Goal: Obtain resource: Download file/media

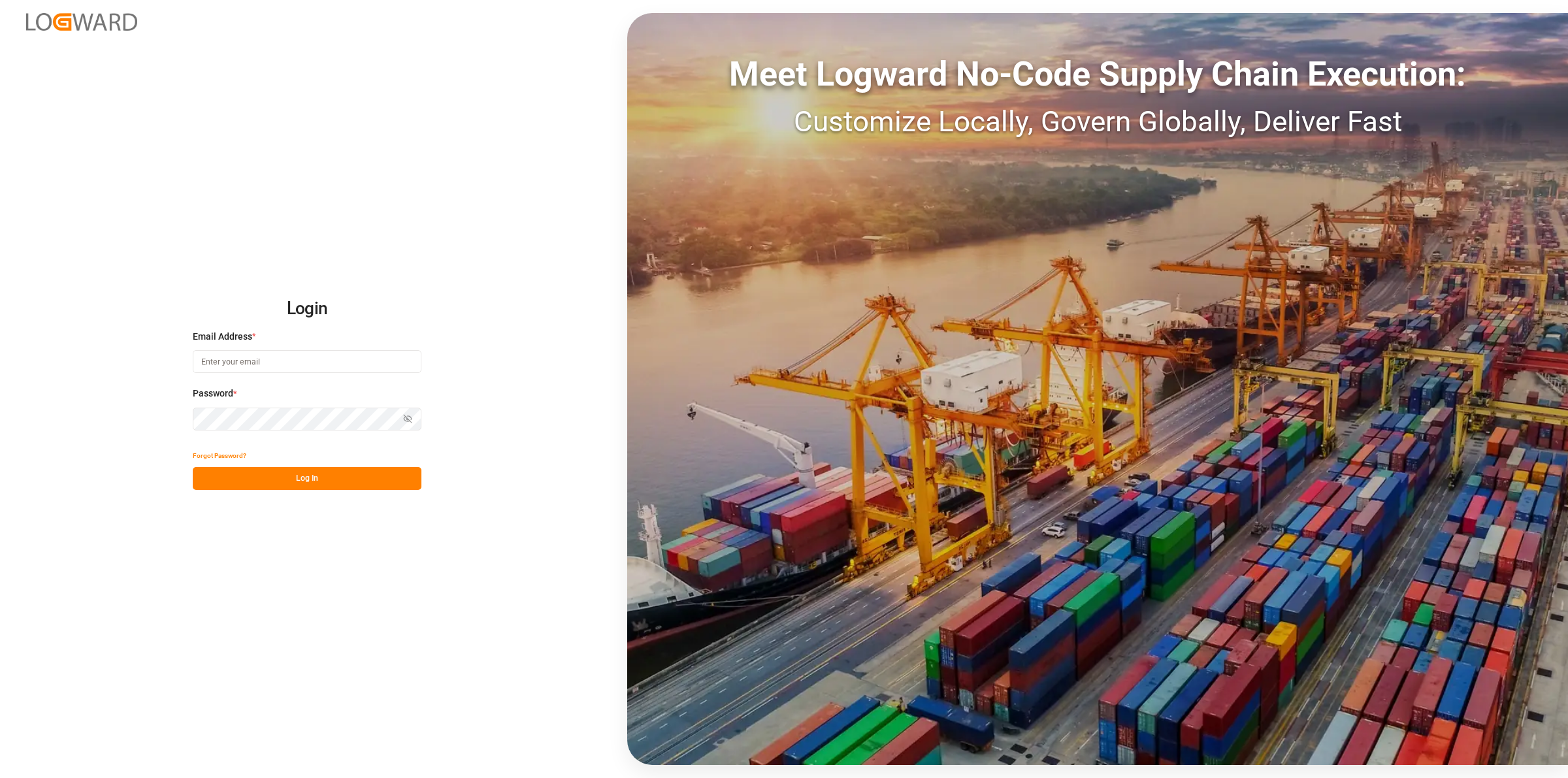
type input "[EMAIL_ADDRESS][DOMAIN_NAME]"
click at [311, 468] on button "Log In" at bounding box center [307, 478] width 229 height 23
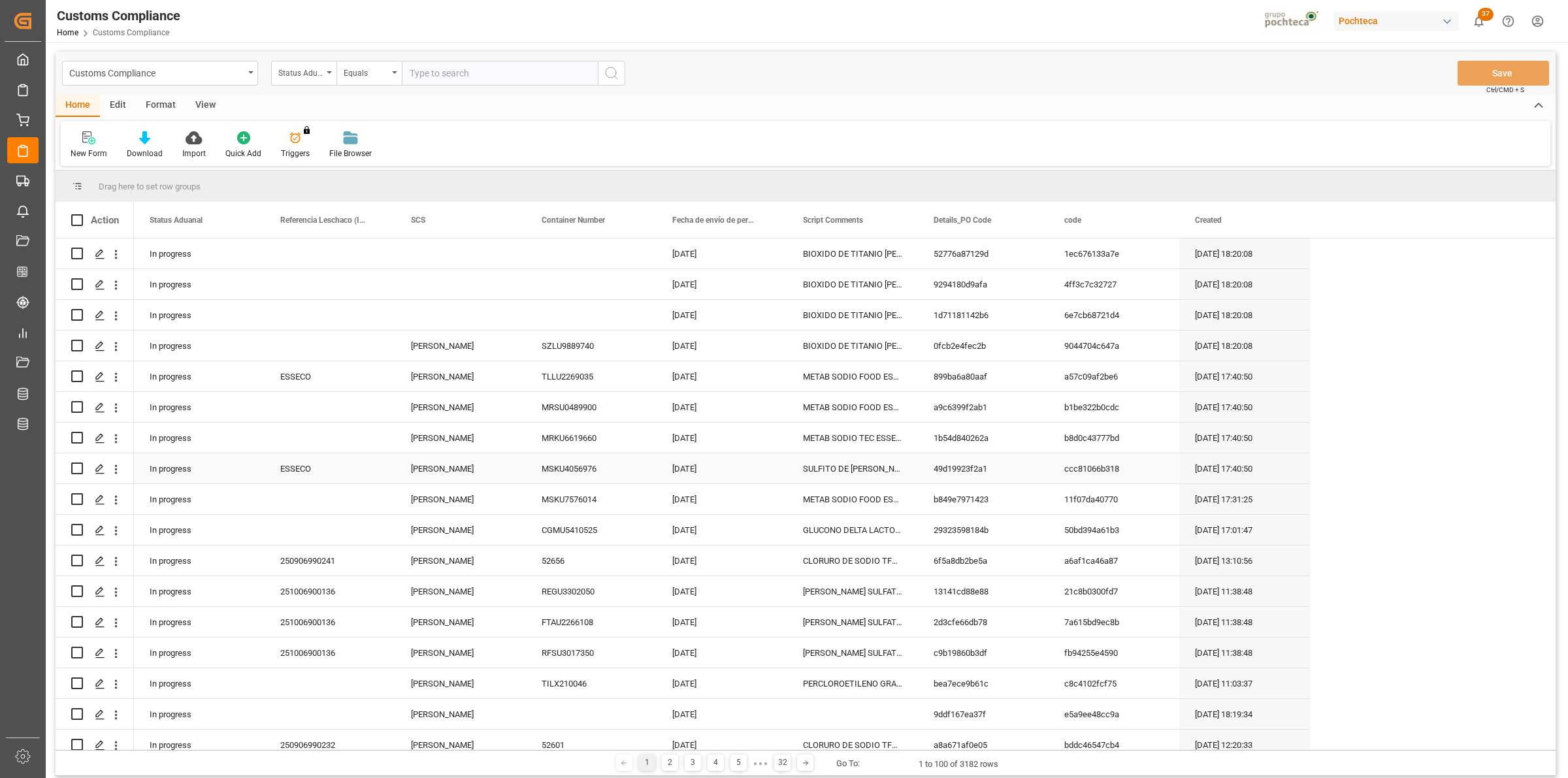
drag, startPoint x: 314, startPoint y: 467, endPoint x: 15, endPoint y: 728, distance: 396.9
click at [314, 466] on div "ESSECO" at bounding box center [330, 468] width 131 height 30
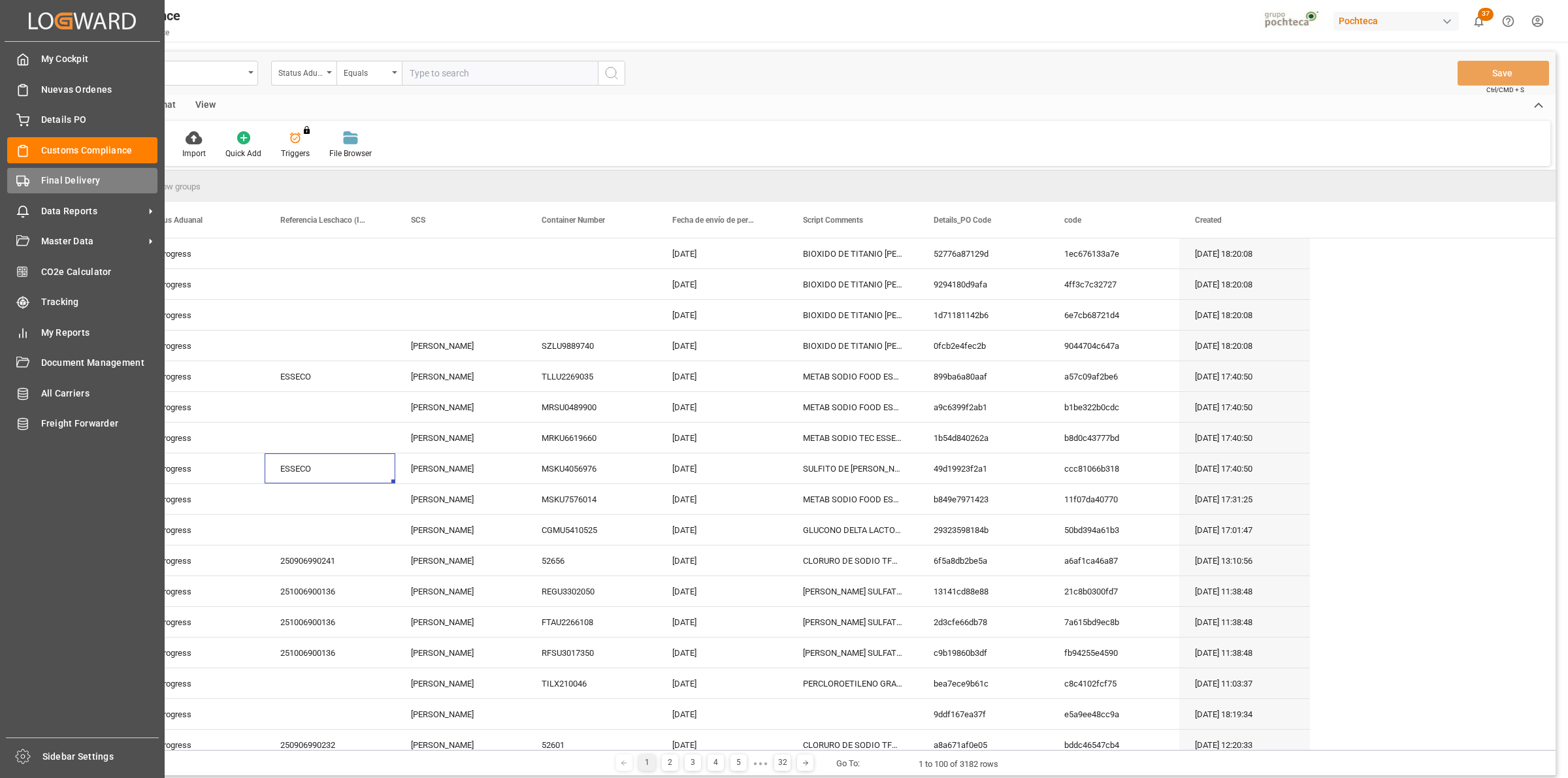
click at [34, 176] on div "Final Delivery Final Delivery" at bounding box center [82, 180] width 150 height 25
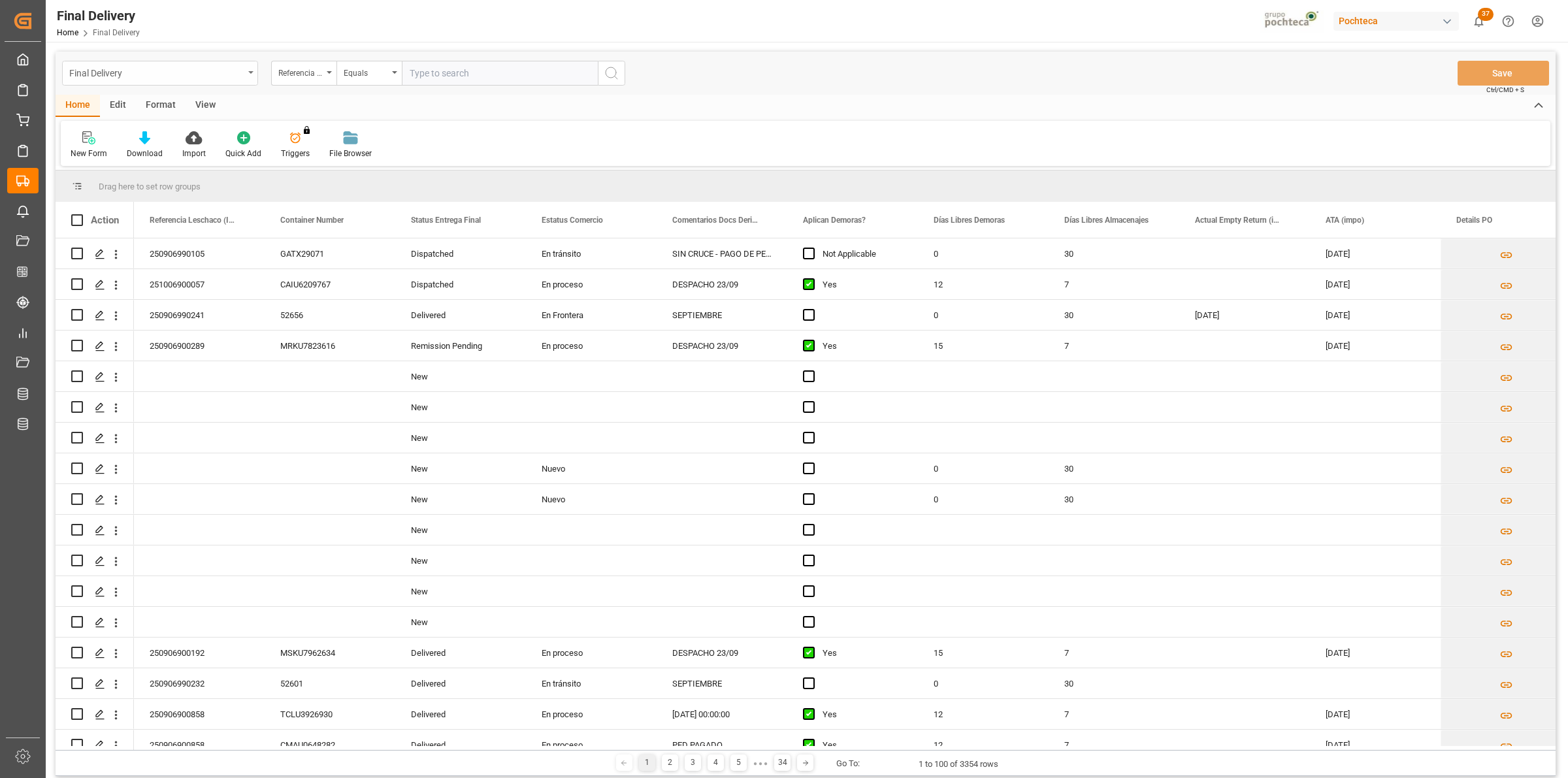
click at [240, 76] on div "Final Delivery" at bounding box center [156, 72] width 175 height 16
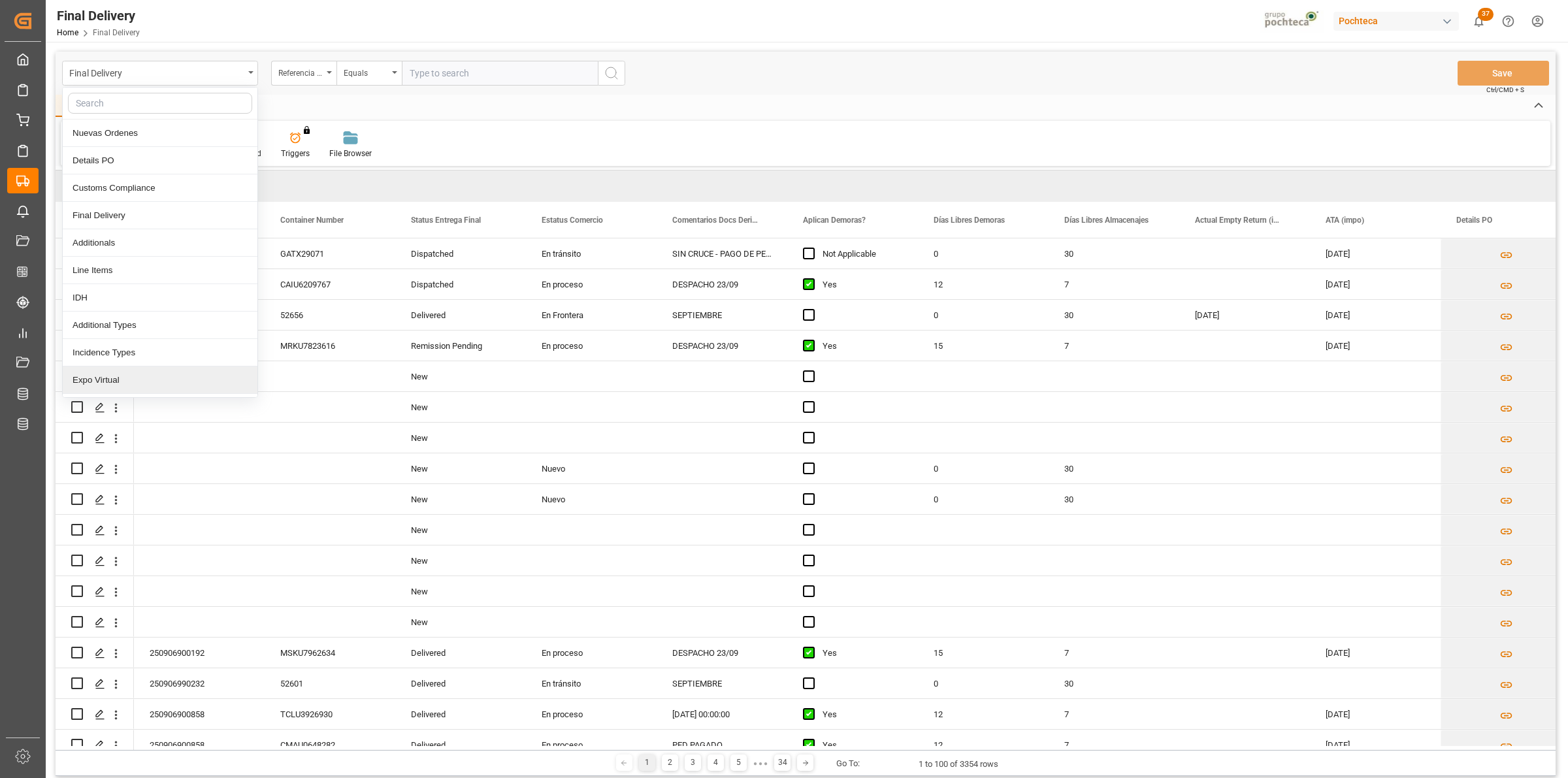
click at [131, 380] on div "Expo Virtual" at bounding box center [160, 380] width 195 height 28
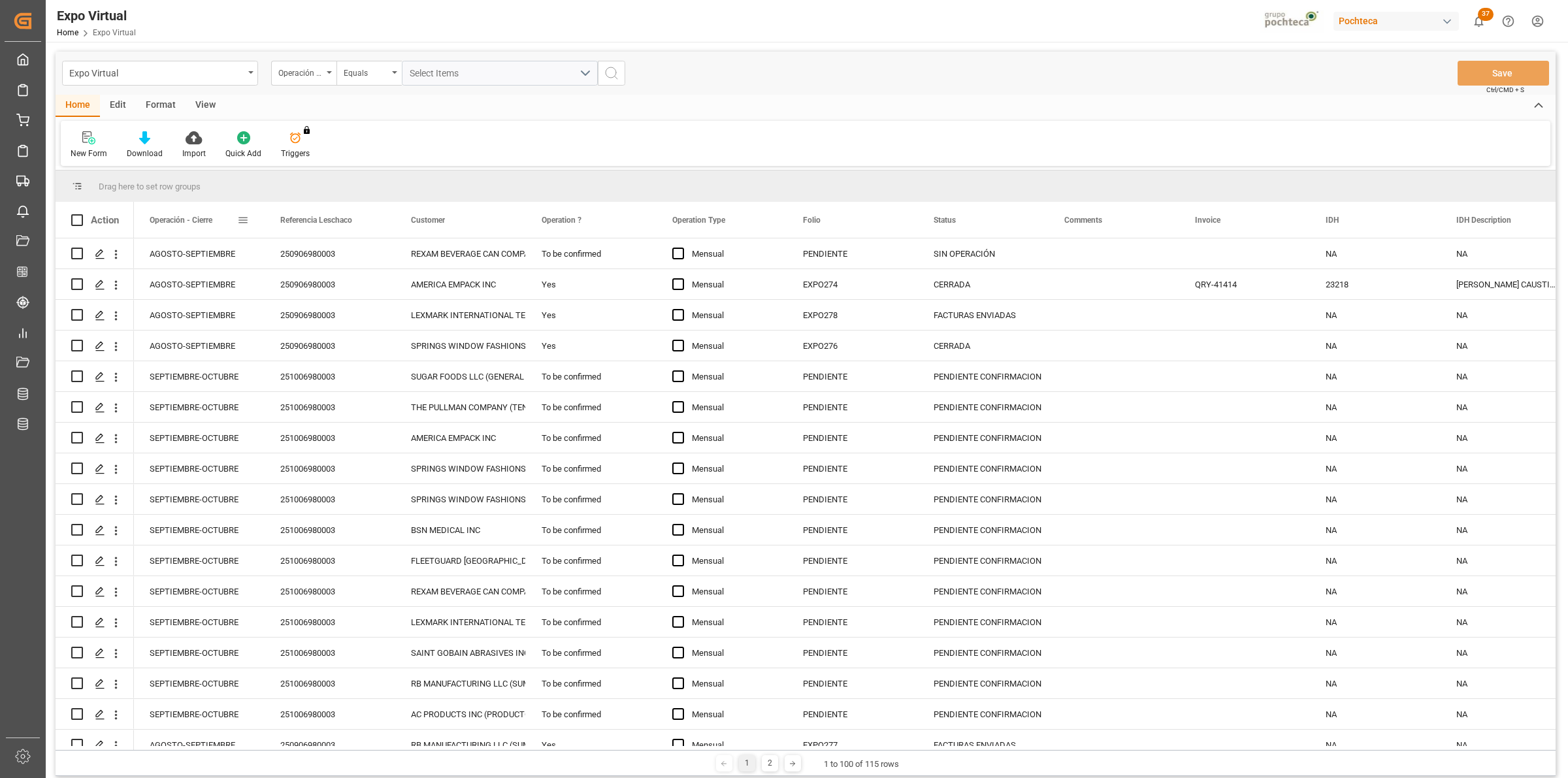
click at [242, 224] on span at bounding box center [243, 220] width 11 height 11
click at [313, 224] on span "filter" at bounding box center [314, 222] width 11 height 11
click at [442, 131] on div "New Form Download Import Quick Add Triggers You do not have permission for Trig…" at bounding box center [806, 144] width 1489 height 45
click at [141, 149] on div "Download" at bounding box center [145, 153] width 36 height 11
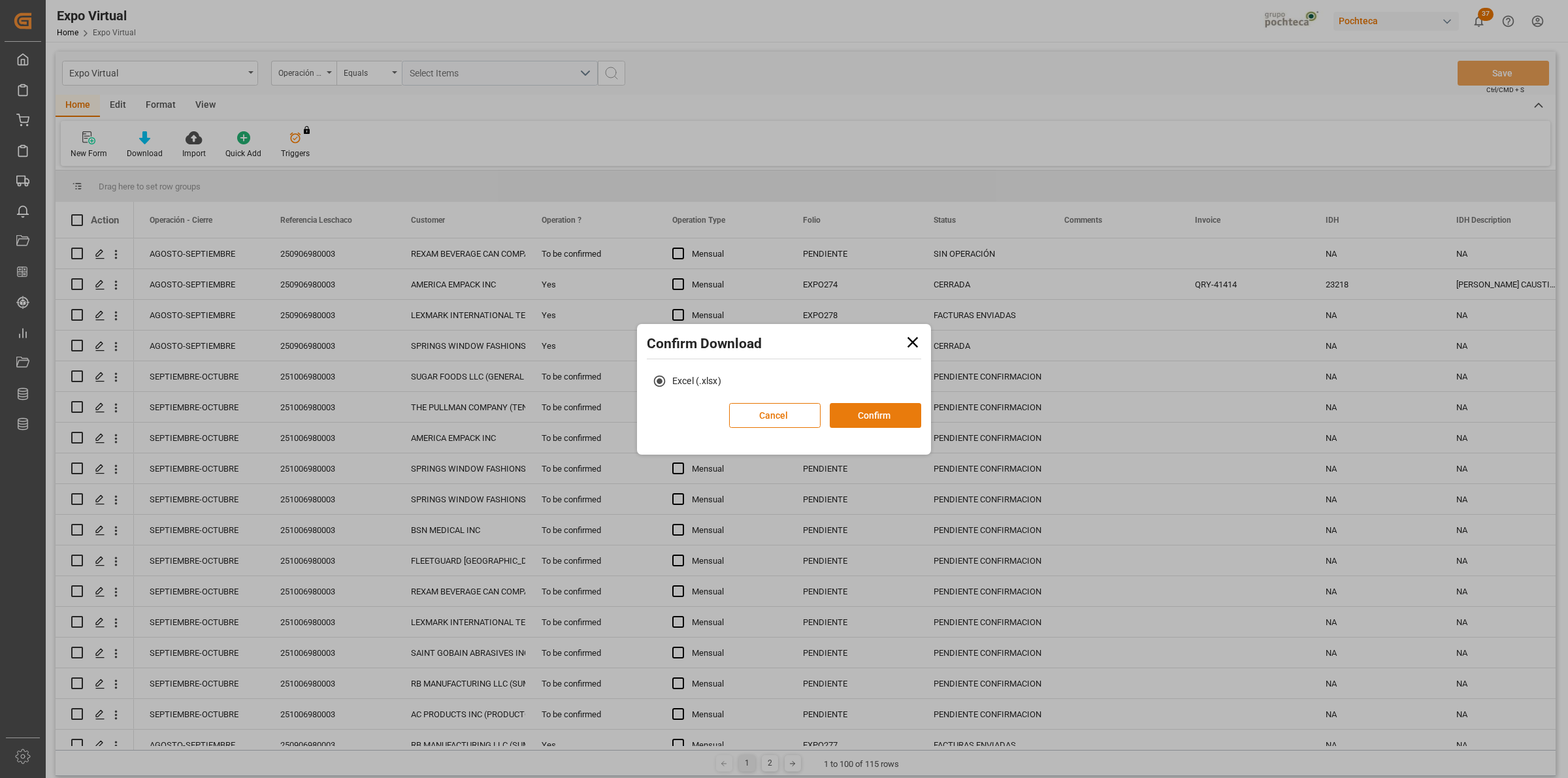
click at [892, 415] on button "Confirm" at bounding box center [875, 415] width 92 height 25
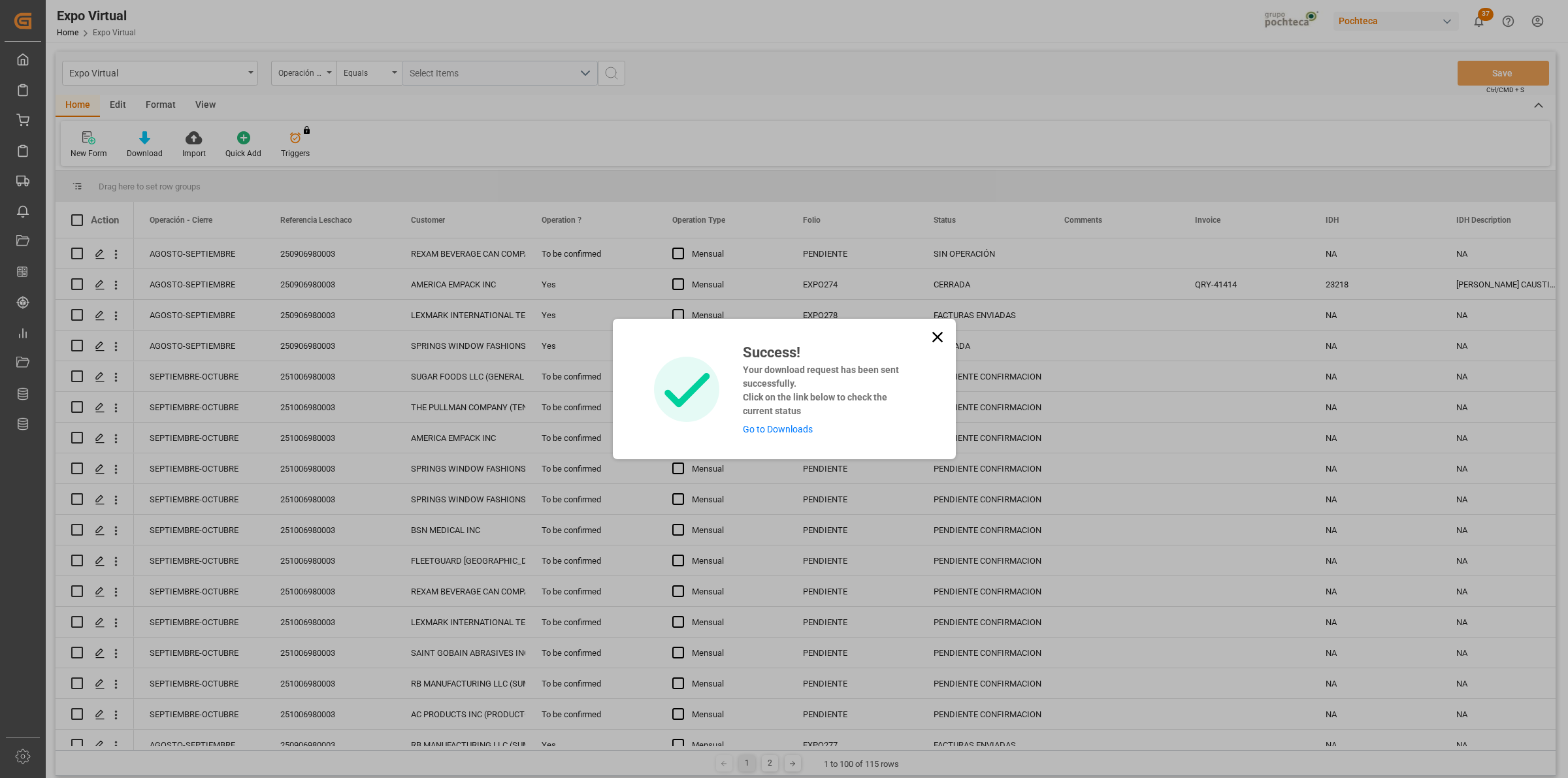
click at [794, 426] on link "Go to Downloads" at bounding box center [778, 429] width 70 height 11
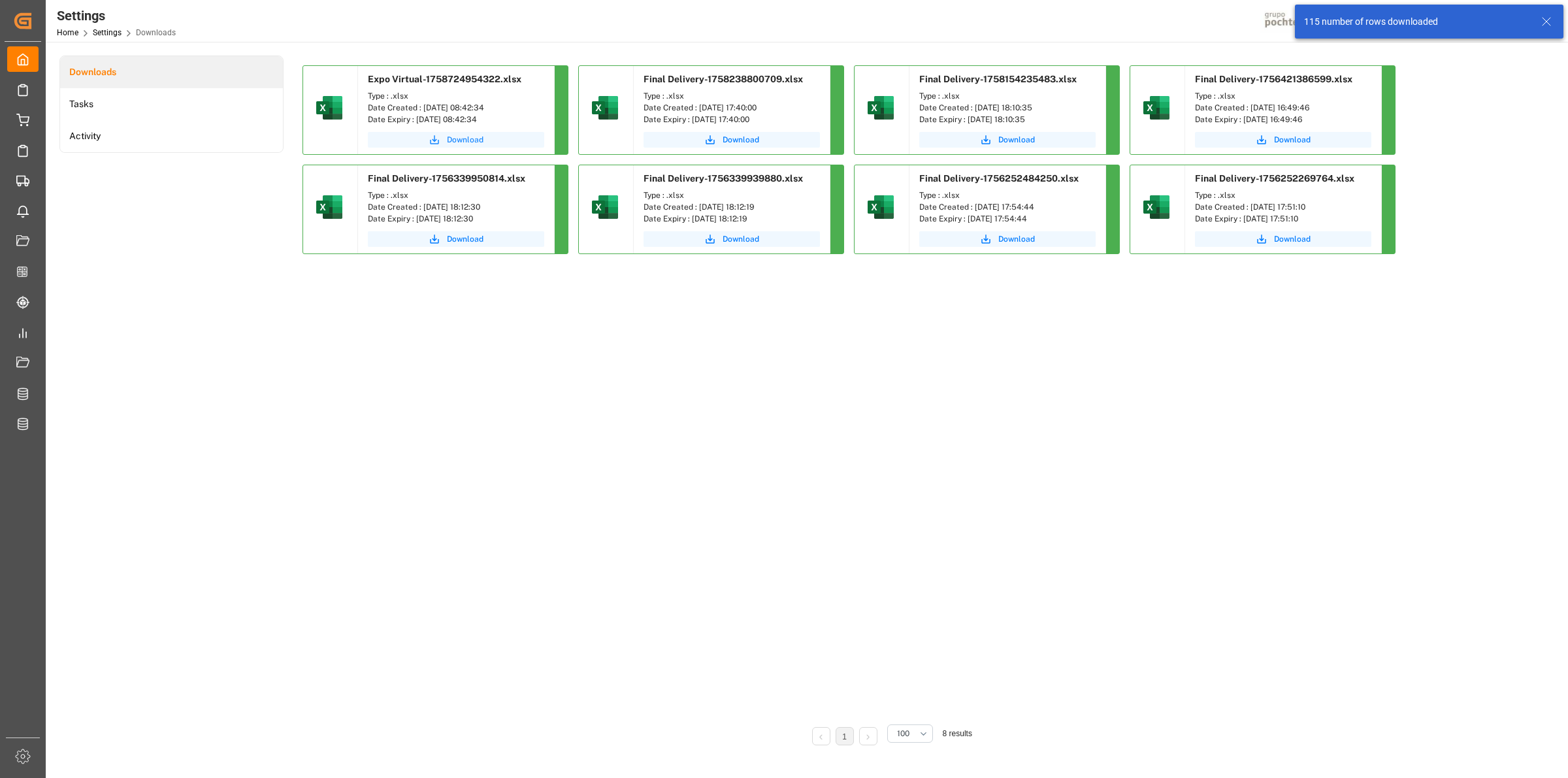
click at [447, 144] on span "Download" at bounding box center [464, 140] width 37 height 11
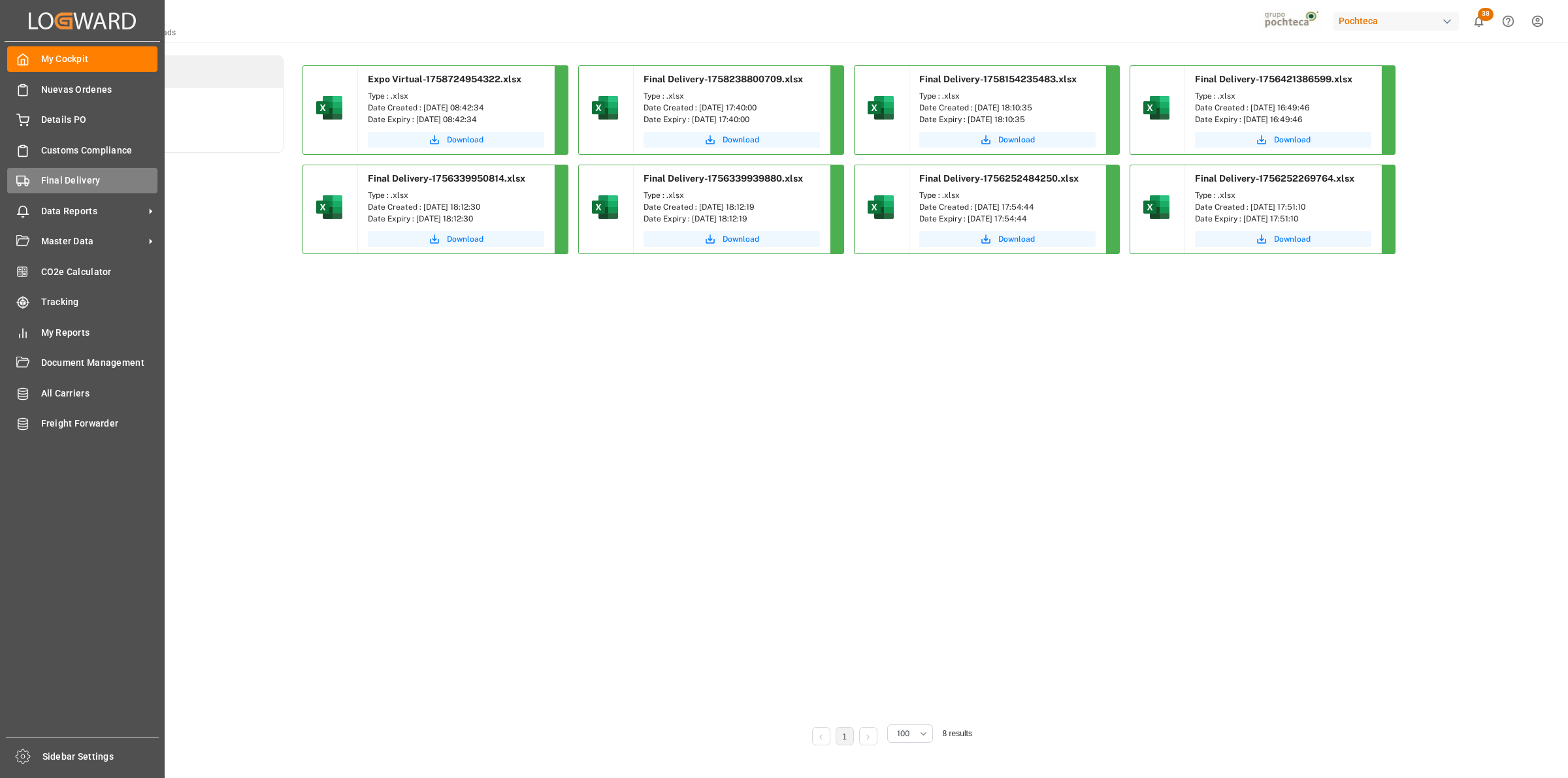
click at [34, 188] on div "Final Delivery Final Delivery" at bounding box center [82, 180] width 150 height 25
